Goal: Information Seeking & Learning: Check status

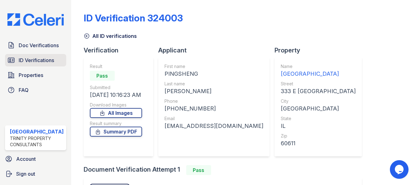
scroll to position [65, 0]
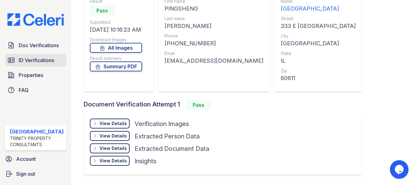
click at [36, 59] on span "ID Verifications" at bounding box center [36, 60] width 35 height 7
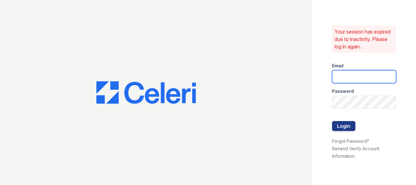
type input "arrivestreetervilleleasing@trinity-pm.com"
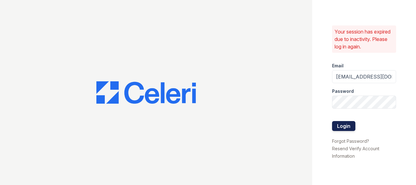
click at [343, 125] on button "Login" at bounding box center [343, 126] width 23 height 10
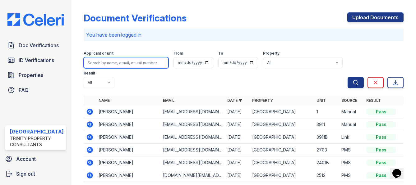
click at [117, 65] on input "search" at bounding box center [126, 62] width 85 height 11
type input "yiran fun"
click at [347, 77] on button "Search" at bounding box center [355, 82] width 16 height 11
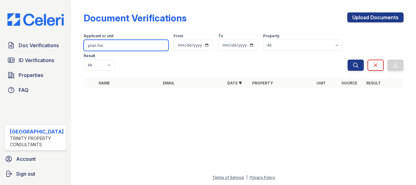
click at [129, 48] on input "yiran fun" at bounding box center [126, 45] width 85 height 11
type input "yiran fu"
click at [347, 60] on button "Search" at bounding box center [355, 65] width 16 height 11
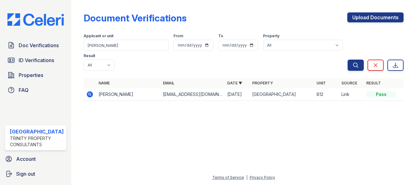
click at [87, 96] on icon at bounding box center [90, 94] width 6 height 6
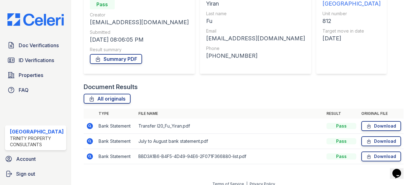
scroll to position [77, 0]
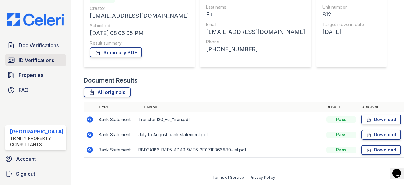
click at [49, 63] on span "ID Verifications" at bounding box center [36, 60] width 35 height 7
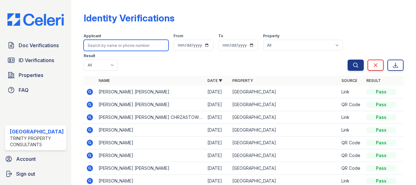
click at [143, 44] on input "search" at bounding box center [126, 45] width 85 height 11
type input "yiran"
click at [347, 60] on button "Search" at bounding box center [355, 65] width 16 height 11
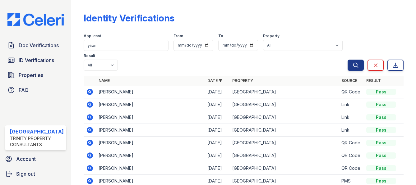
click at [86, 90] on icon at bounding box center [89, 91] width 7 height 7
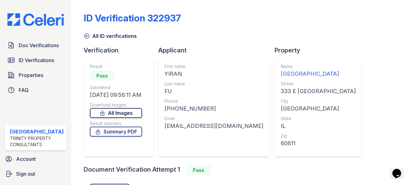
click at [128, 116] on link "All Images" at bounding box center [116, 113] width 52 height 10
click at [32, 60] on span "ID Verifications" at bounding box center [36, 60] width 35 height 7
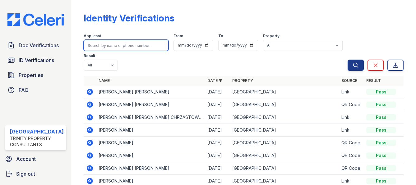
click at [125, 47] on input "search" at bounding box center [126, 45] width 85 height 11
type input "hall"
click at [347, 60] on button "Search" at bounding box center [355, 65] width 16 height 11
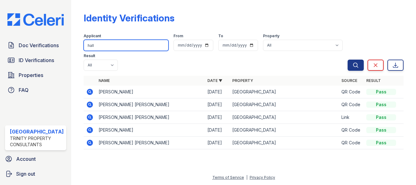
drag, startPoint x: 101, startPoint y: 45, endPoint x: 52, endPoint y: 36, distance: 49.3
click at [52, 36] on div "Doc Verifications ID Verifications Properties FAQ Arrive Streeterville Trinity …" at bounding box center [208, 92] width 416 height 185
type input "heald"
click at [347, 60] on button "Search" at bounding box center [355, 65] width 16 height 11
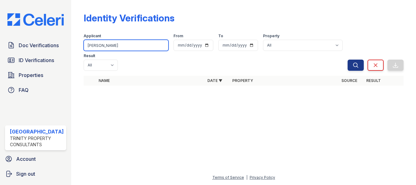
drag, startPoint x: 111, startPoint y: 46, endPoint x: 58, endPoint y: 34, distance: 54.1
click at [58, 34] on div "Doc Verifications ID Verifications Properties FAQ Arrive Streeterville Trinity …" at bounding box center [208, 92] width 416 height 185
type input "kelli"
click at [347, 60] on button "Search" at bounding box center [355, 65] width 16 height 11
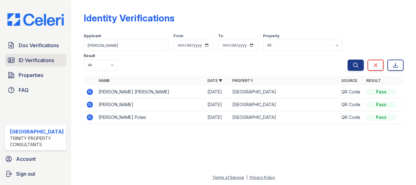
click at [22, 58] on span "ID Verifications" at bounding box center [36, 60] width 35 height 7
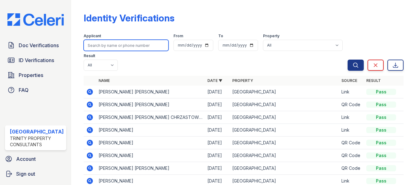
click at [119, 41] on input "search" at bounding box center [126, 45] width 85 height 11
type input "kelli"
click at [347, 60] on button "Search" at bounding box center [355, 65] width 16 height 11
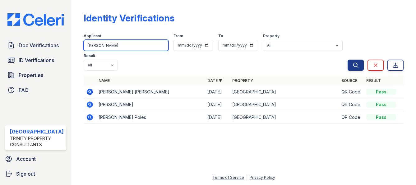
type input "kelli"
click at [347, 60] on button "Search" at bounding box center [355, 65] width 16 height 11
type input "kelli"
click at [347, 60] on button "Search" at bounding box center [355, 65] width 16 height 11
type input "k"
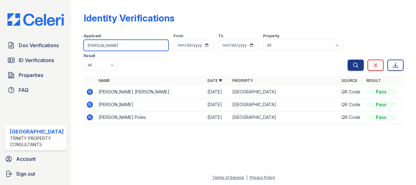
type input "kelli"
click at [347, 60] on button "Search" at bounding box center [355, 65] width 16 height 11
drag, startPoint x: 110, startPoint y: 47, endPoint x: 24, endPoint y: 32, distance: 87.4
click at [24, 32] on div "Doc Verifications ID Verifications Properties FAQ Arrive Streeterville Trinity …" at bounding box center [208, 92] width 416 height 185
type input "hall"
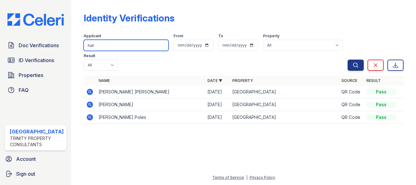
click at [347, 60] on button "Search" at bounding box center [355, 65] width 16 height 11
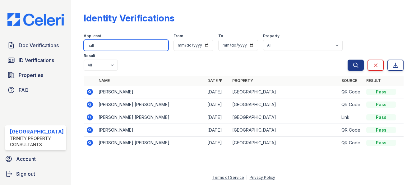
drag, startPoint x: 99, startPoint y: 46, endPoint x: 76, endPoint y: 41, distance: 23.3
click at [76, 41] on div "Identity Verifications Filter Applicant hall From To Property All Arrive Street…" at bounding box center [243, 92] width 344 height 185
type input "heald"
click at [347, 60] on button "Search" at bounding box center [355, 65] width 16 height 11
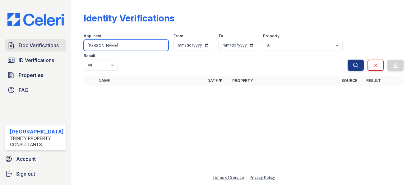
drag, startPoint x: 101, startPoint y: 45, endPoint x: 44, endPoint y: 45, distance: 57.5
click at [44, 45] on div "Doc Verifications ID Verifications Properties FAQ Arrive Streeterville Trinity …" at bounding box center [208, 92] width 416 height 185
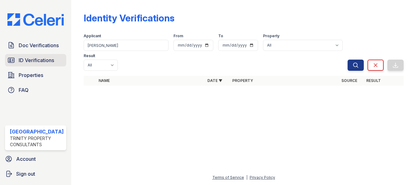
click at [37, 57] on span "ID Verifications" at bounding box center [36, 60] width 35 height 7
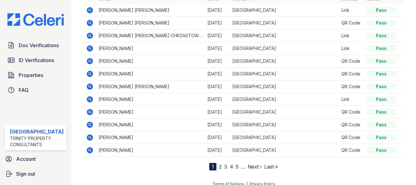
scroll to position [84, 0]
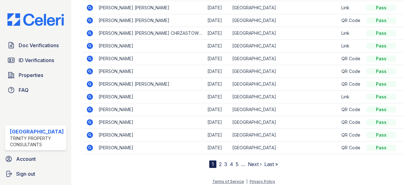
click at [219, 166] on link "2" at bounding box center [220, 164] width 3 height 6
drag, startPoint x: 29, startPoint y: 45, endPoint x: 37, endPoint y: 40, distance: 8.8
click at [29, 45] on span "Doc Verifications" at bounding box center [39, 45] width 40 height 7
click at [38, 43] on span "Doc Verifications" at bounding box center [39, 45] width 40 height 7
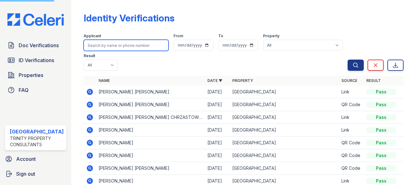
click at [137, 40] on input "search" at bounding box center [126, 45] width 85 height 11
type input "hall"
click at [347, 60] on button "Search" at bounding box center [355, 65] width 16 height 11
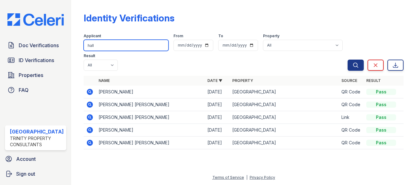
drag, startPoint x: 133, startPoint y: 49, endPoint x: 66, endPoint y: 31, distance: 70.0
click at [65, 31] on div "Doc Verifications ID Verifications Properties FAQ Arrive Streeterville Trinity …" at bounding box center [208, 92] width 416 height 185
type input "heald"
click at [347, 60] on button "Search" at bounding box center [355, 65] width 16 height 11
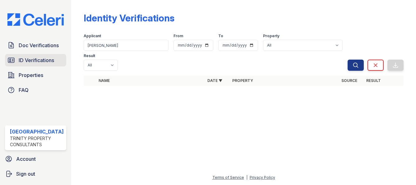
click at [33, 57] on span "ID Verifications" at bounding box center [36, 60] width 35 height 7
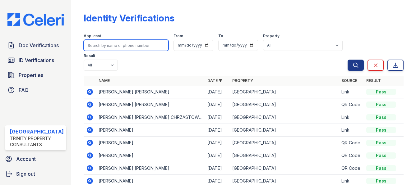
click at [121, 50] on input "search" at bounding box center [126, 45] width 85 height 11
type input "kelli"
click at [347, 60] on button "Search" at bounding box center [355, 65] width 16 height 11
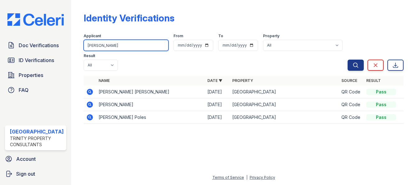
drag, startPoint x: 104, startPoint y: 49, endPoint x: 71, endPoint y: 48, distance: 32.9
click at [71, 48] on div "Identity Verifications Filter Applicant kelli From To Property All Arrive Stree…" at bounding box center [243, 92] width 344 height 185
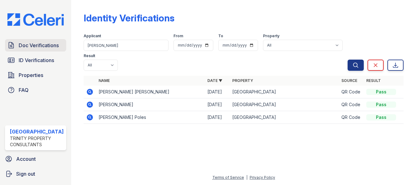
click at [32, 48] on span "Doc Verifications" at bounding box center [39, 45] width 40 height 7
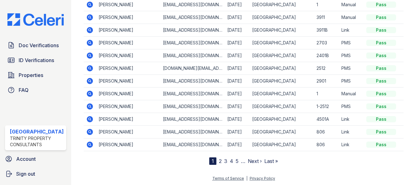
scroll to position [91, 0]
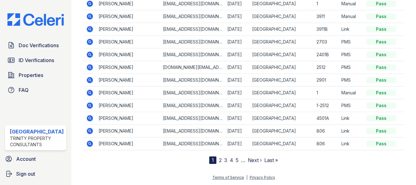
click at [219, 160] on link "2" at bounding box center [220, 160] width 3 height 6
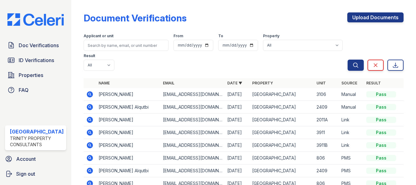
click at [87, 120] on icon at bounding box center [90, 120] width 6 height 6
